Goal: Transaction & Acquisition: Download file/media

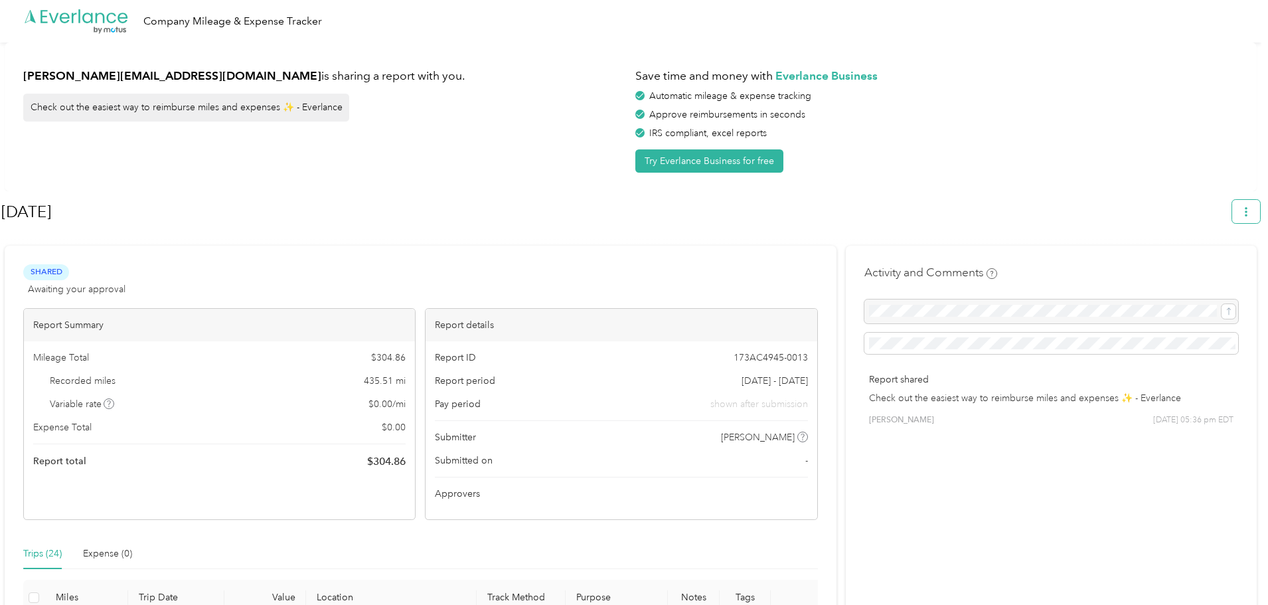
click at [1249, 213] on icon "button" at bounding box center [1246, 211] width 9 height 9
click at [1202, 268] on span "Download" at bounding box center [1215, 275] width 44 height 14
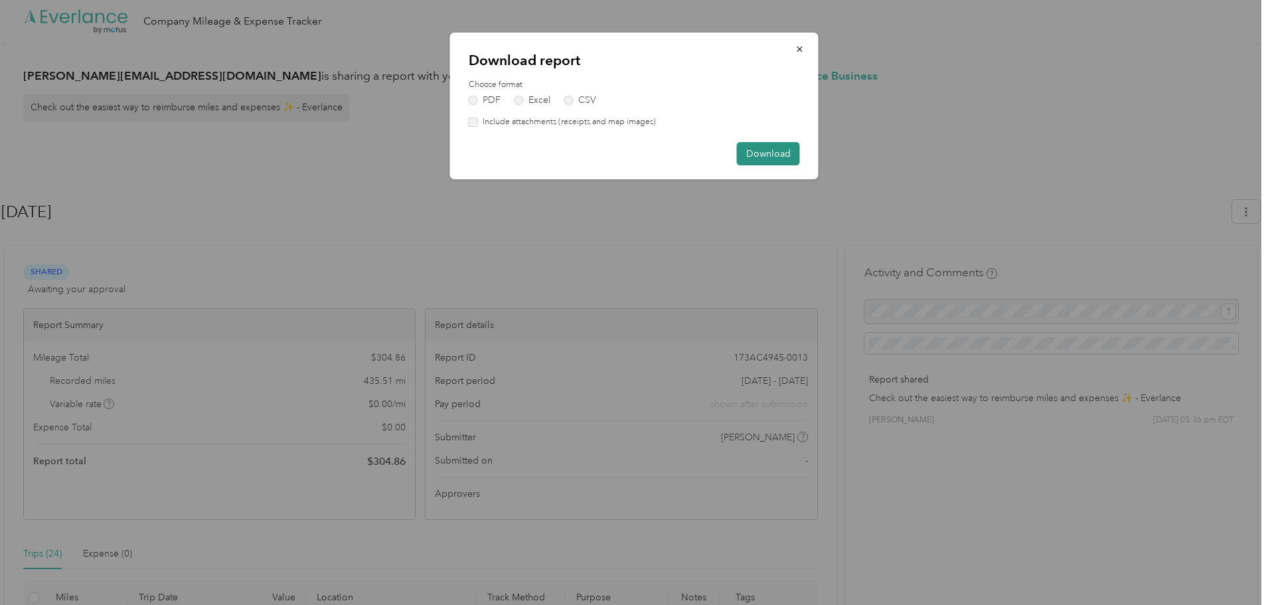
click at [766, 152] on button "Download" at bounding box center [768, 153] width 63 height 23
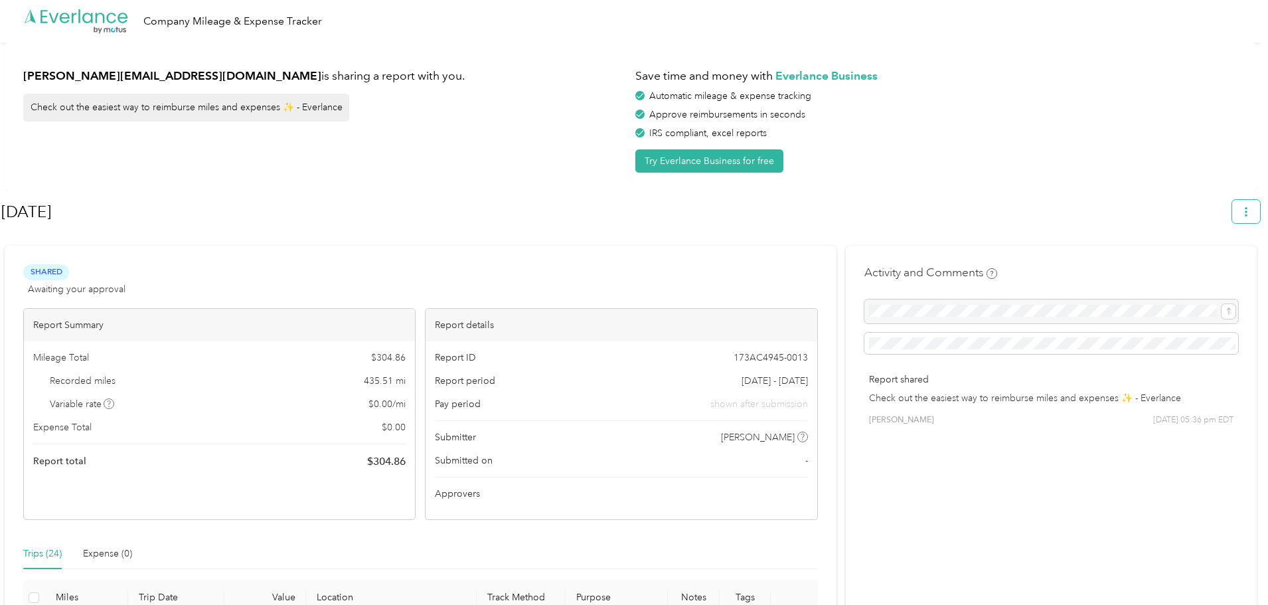
click at [1251, 206] on span "button" at bounding box center [1246, 211] width 9 height 11
click at [1209, 268] on span "Download" at bounding box center [1215, 275] width 44 height 14
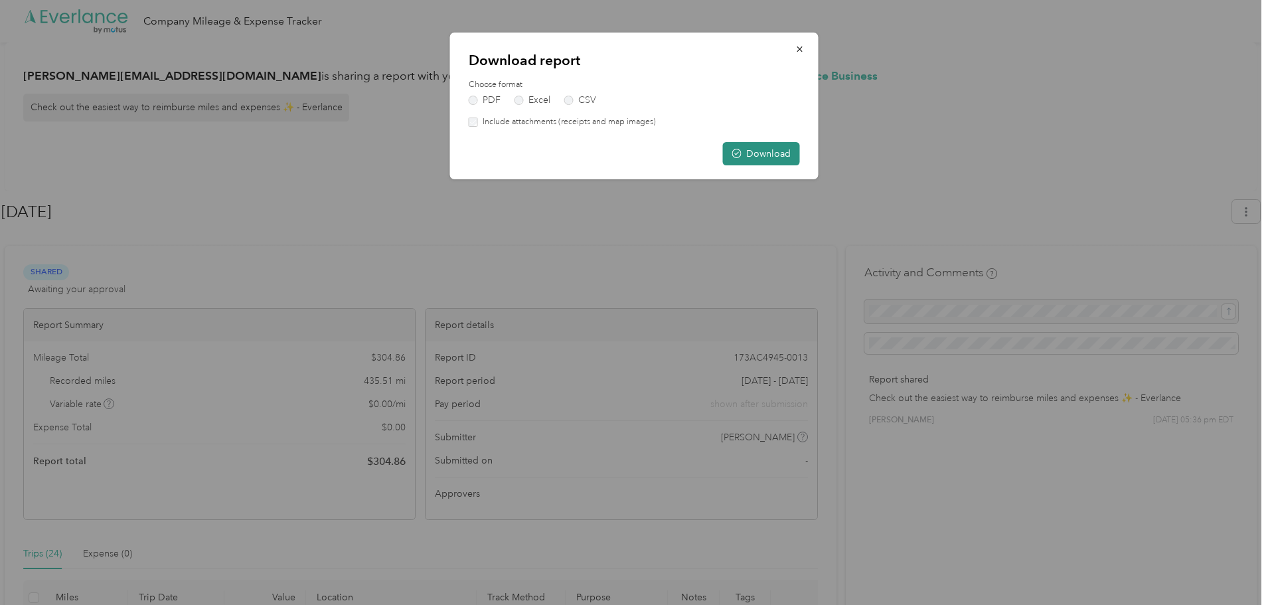
click at [772, 159] on button "Download" at bounding box center [761, 153] width 77 height 23
